Goal: Find specific page/section: Find specific page/section

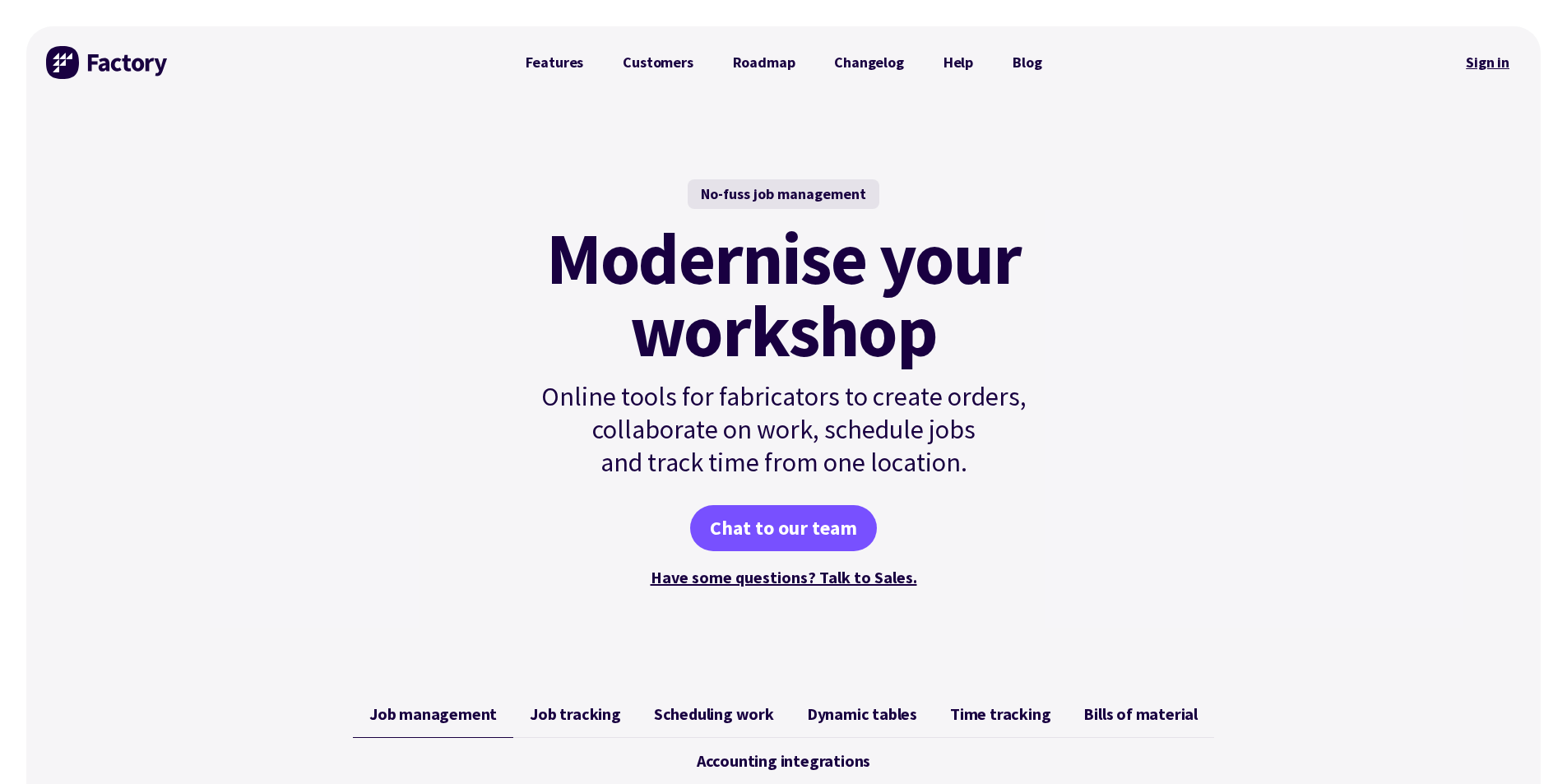
click at [1489, 70] on link "Sign in" at bounding box center [1488, 62] width 67 height 37
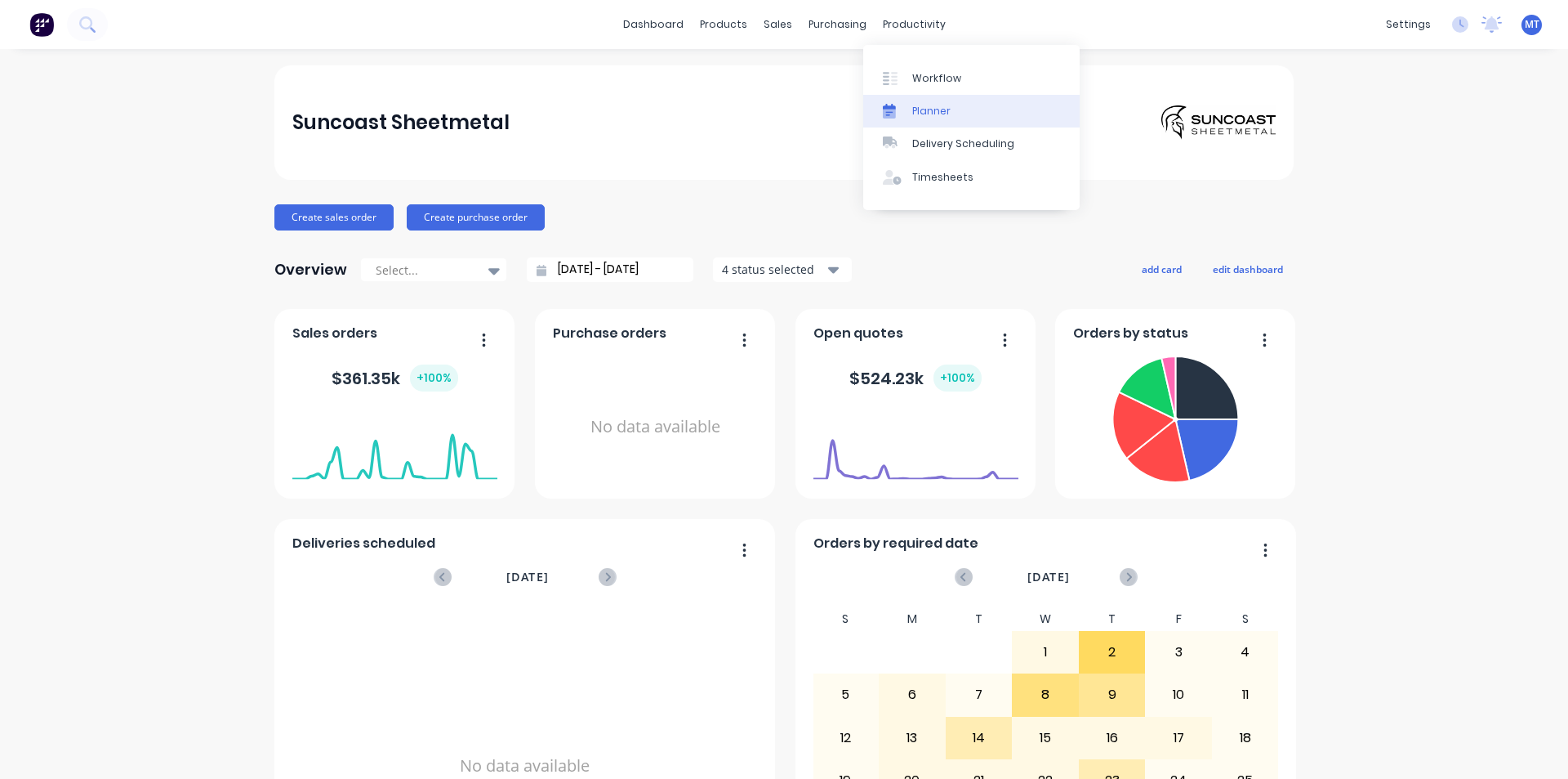
click at [932, 108] on div "Planner" at bounding box center [932, 111] width 38 height 14
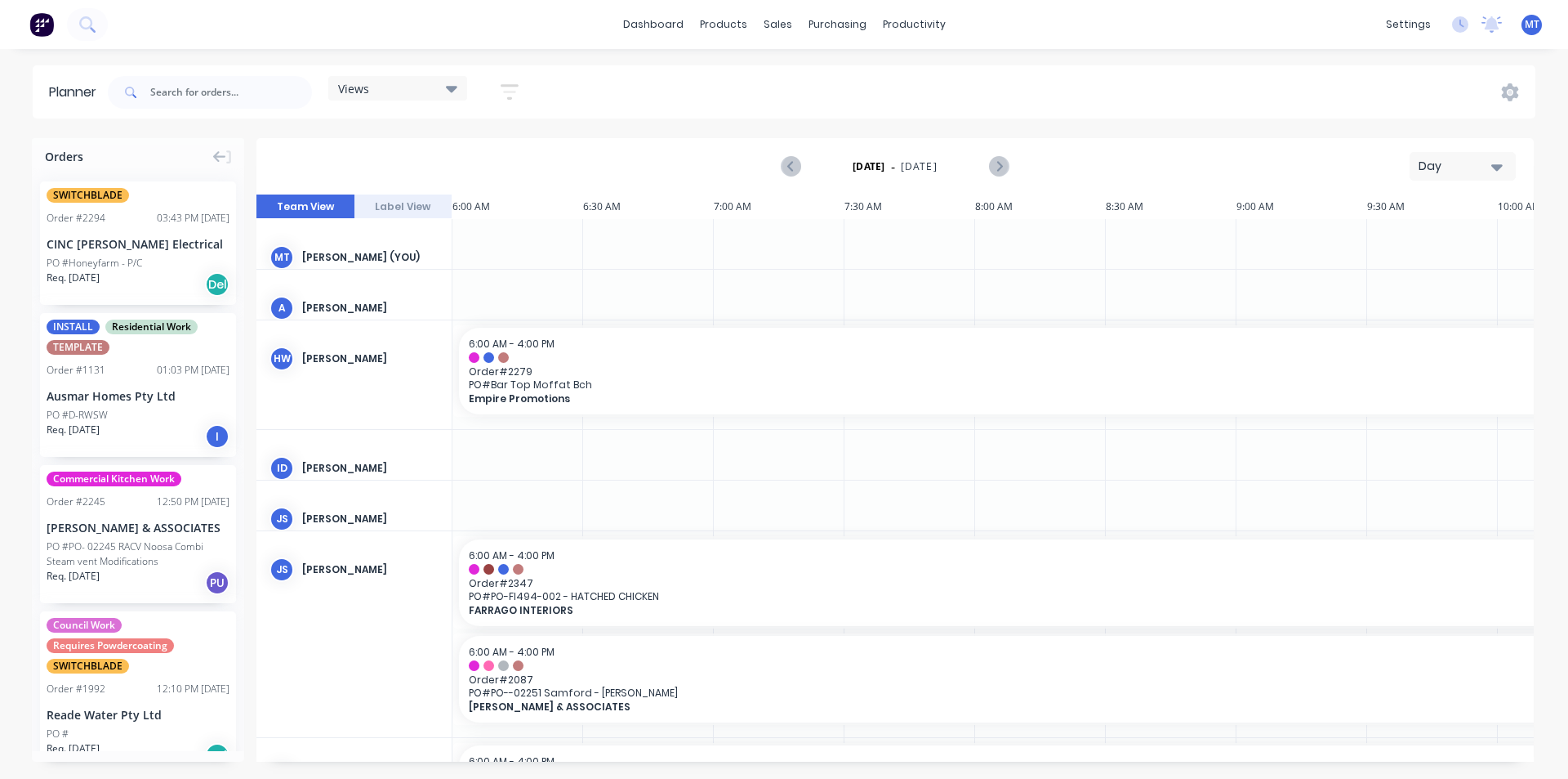
scroll to position [0, 1]
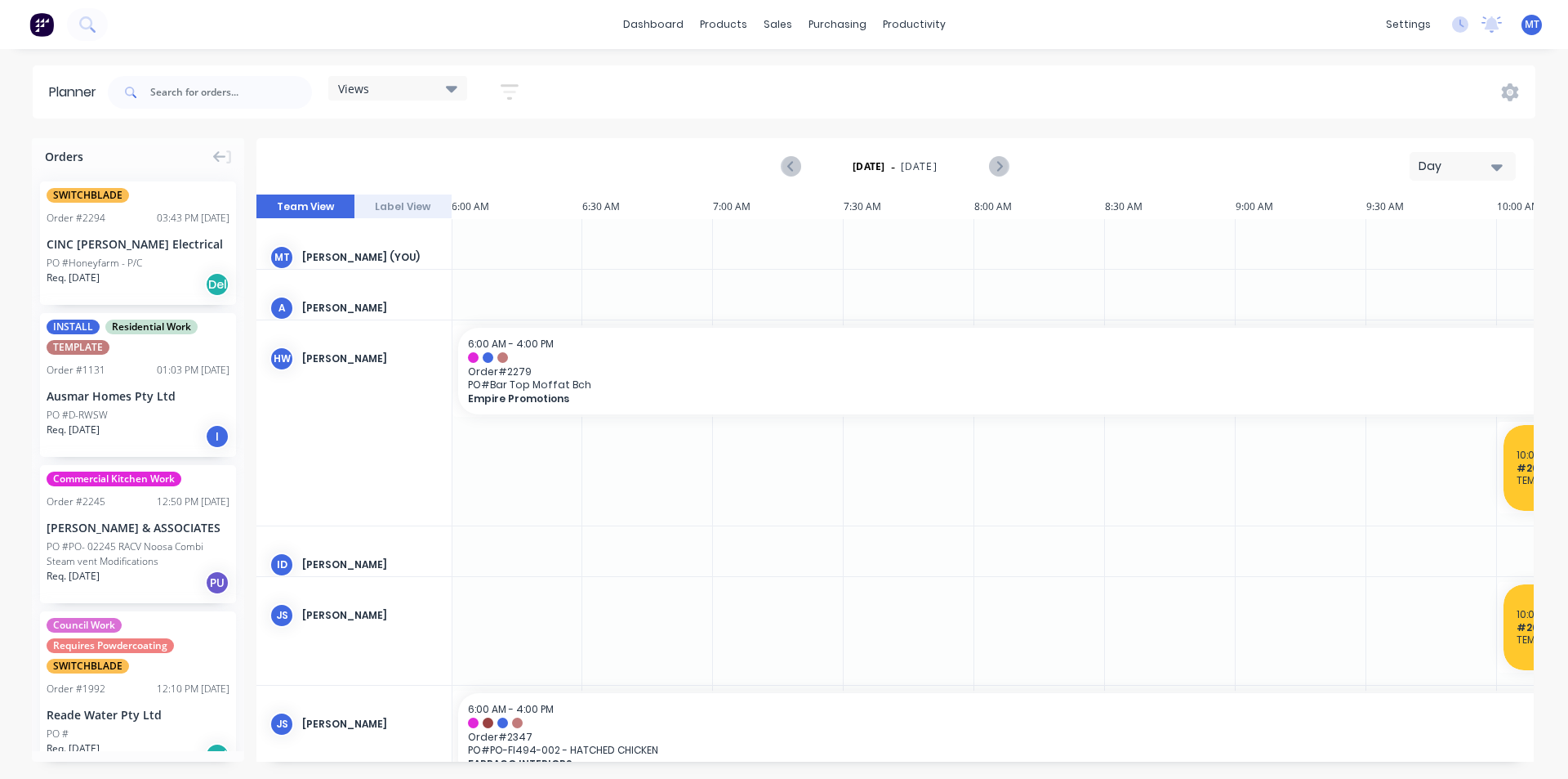
click at [1501, 169] on icon "button" at bounding box center [1496, 167] width 12 height 18
click at [1446, 246] on div "Week" at bounding box center [1433, 243] width 162 height 33
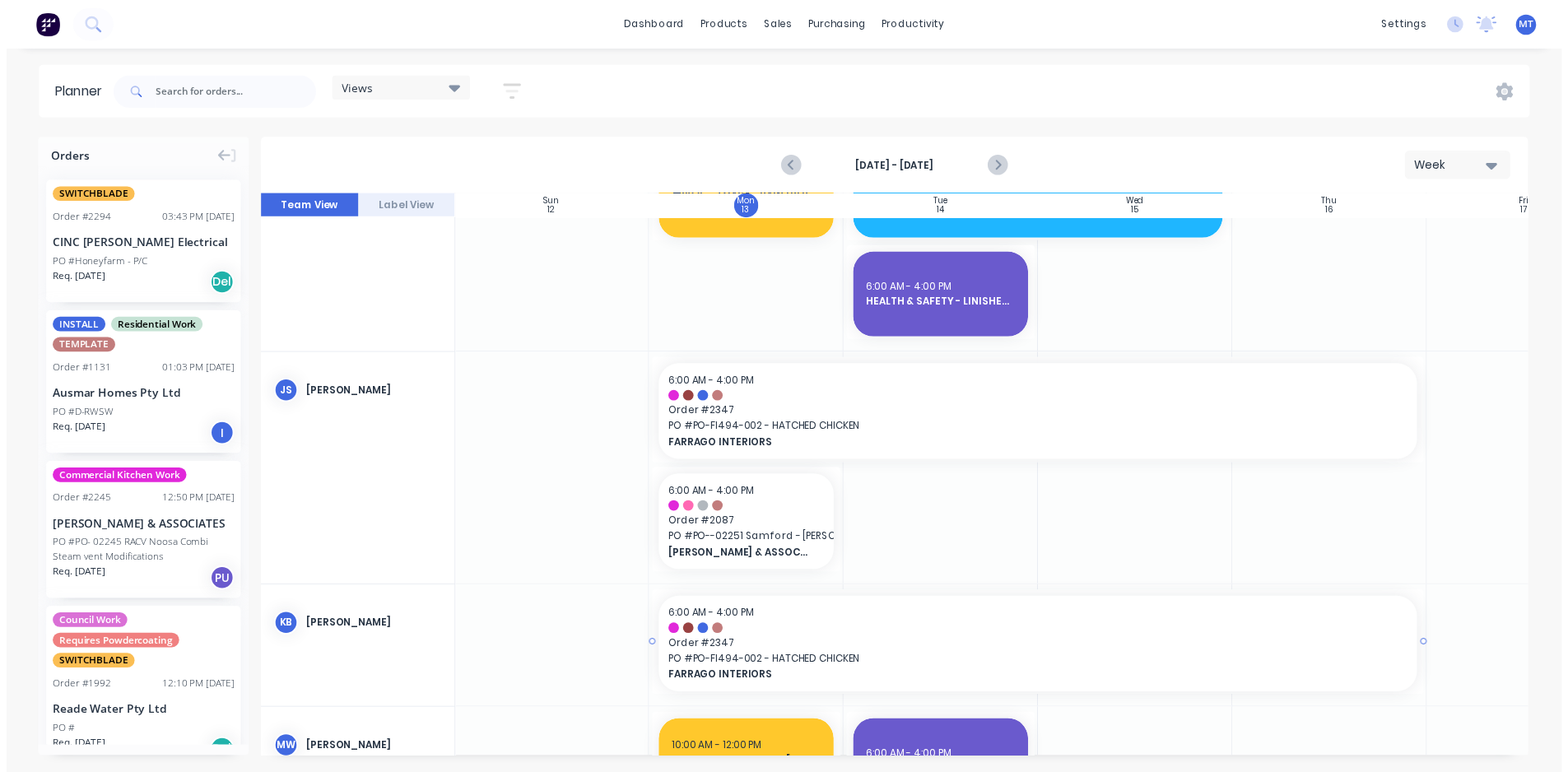
scroll to position [741, 1]
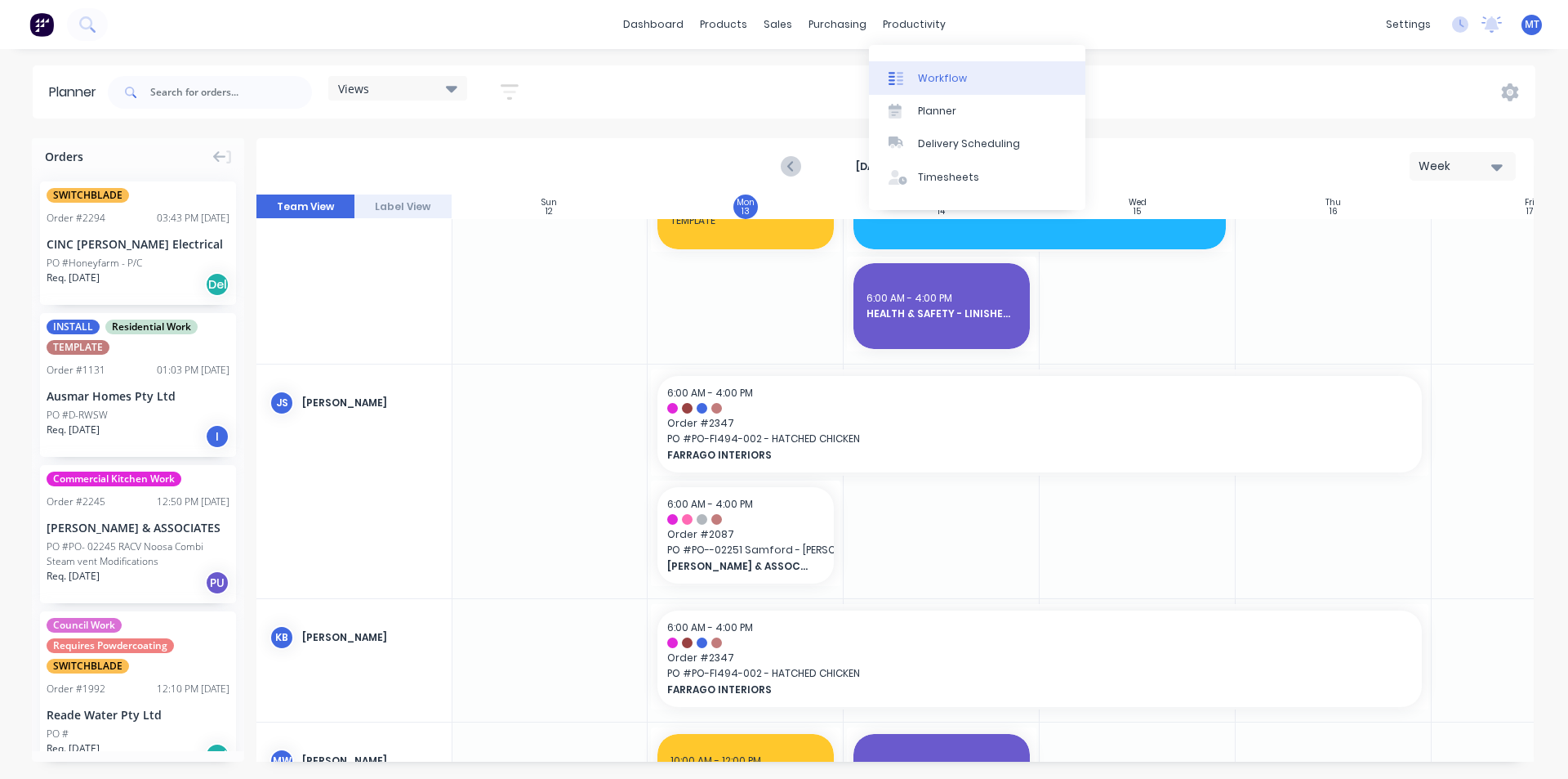
click at [948, 82] on div "Workflow" at bounding box center [942, 78] width 49 height 14
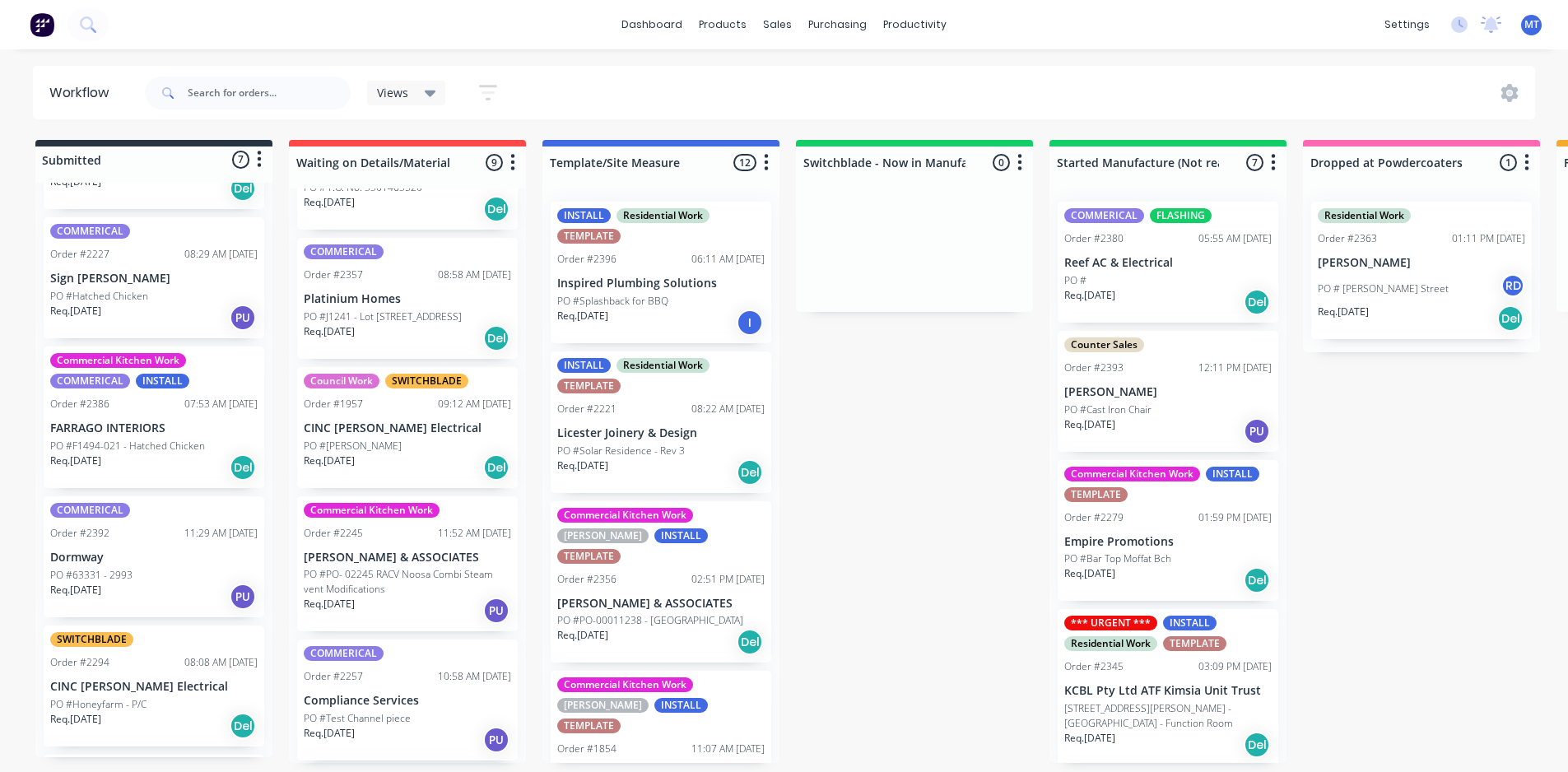
scroll to position [329, 0]
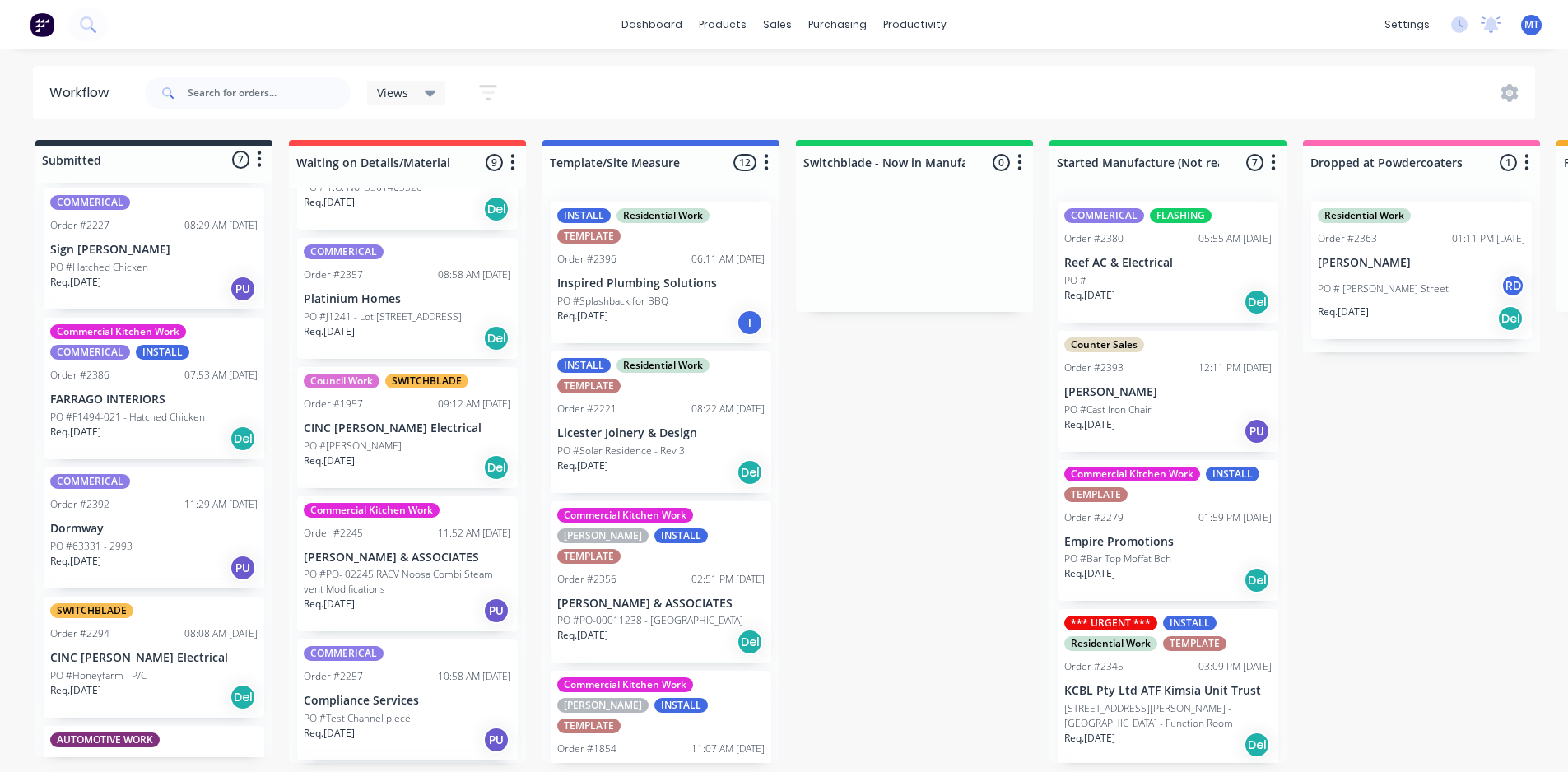
click at [134, 522] on p "Dormway" at bounding box center [153, 528] width 207 height 14
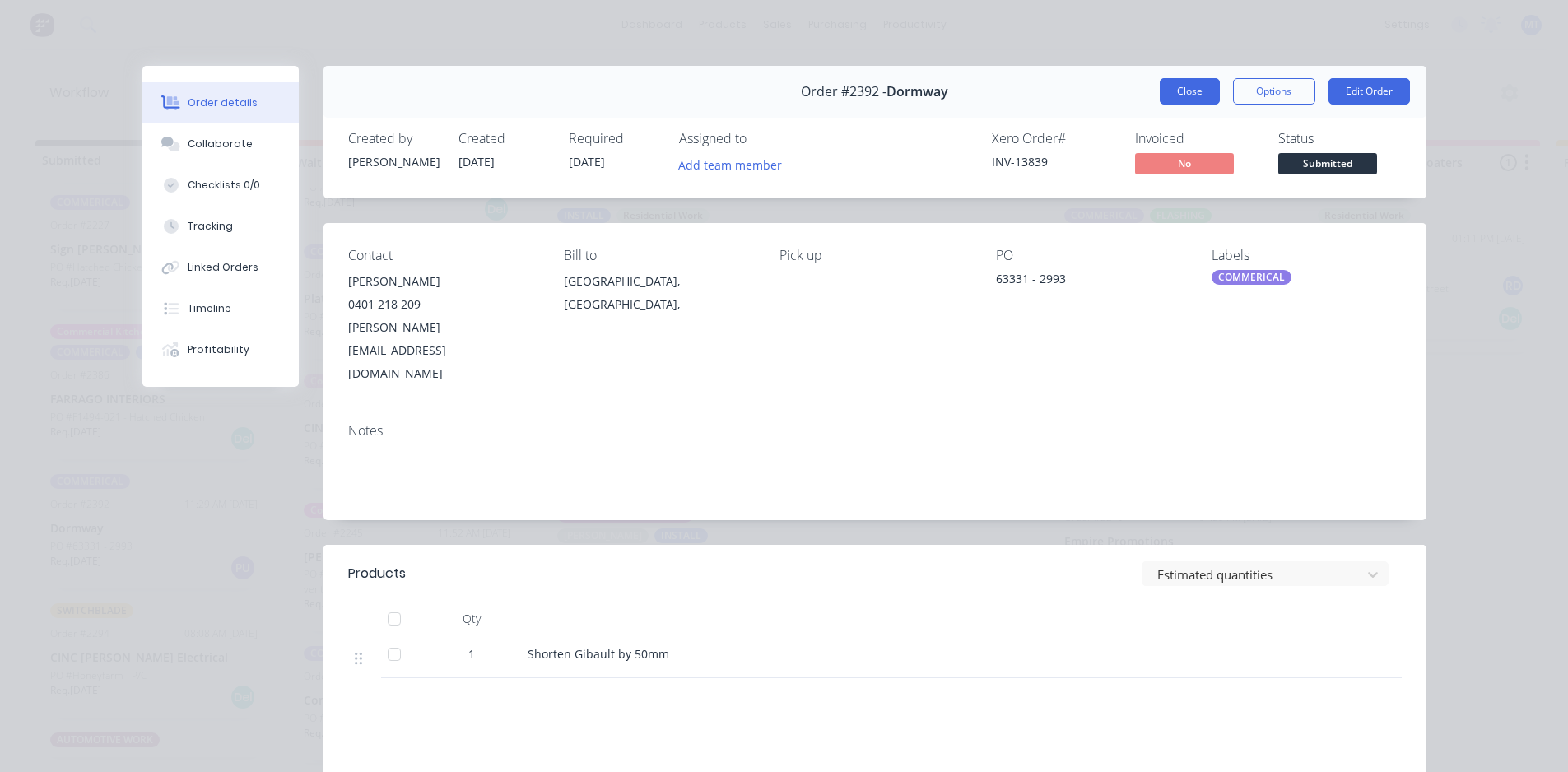
click at [1193, 90] on button "Close" at bounding box center [1190, 91] width 60 height 26
